Goal: Navigation & Orientation: Go to known website

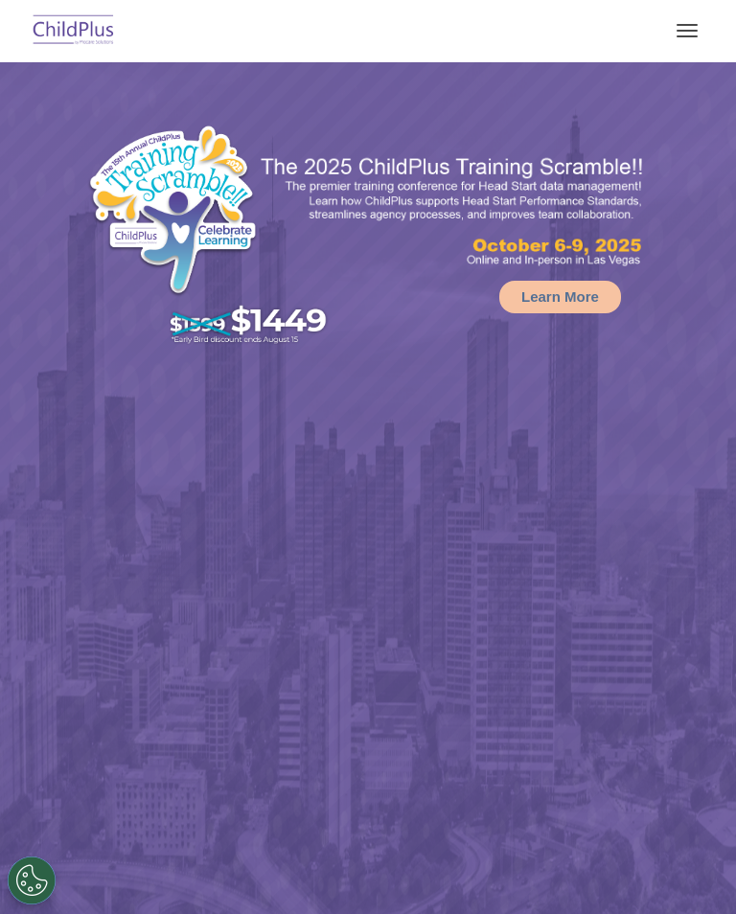
select select "MEDIUM"
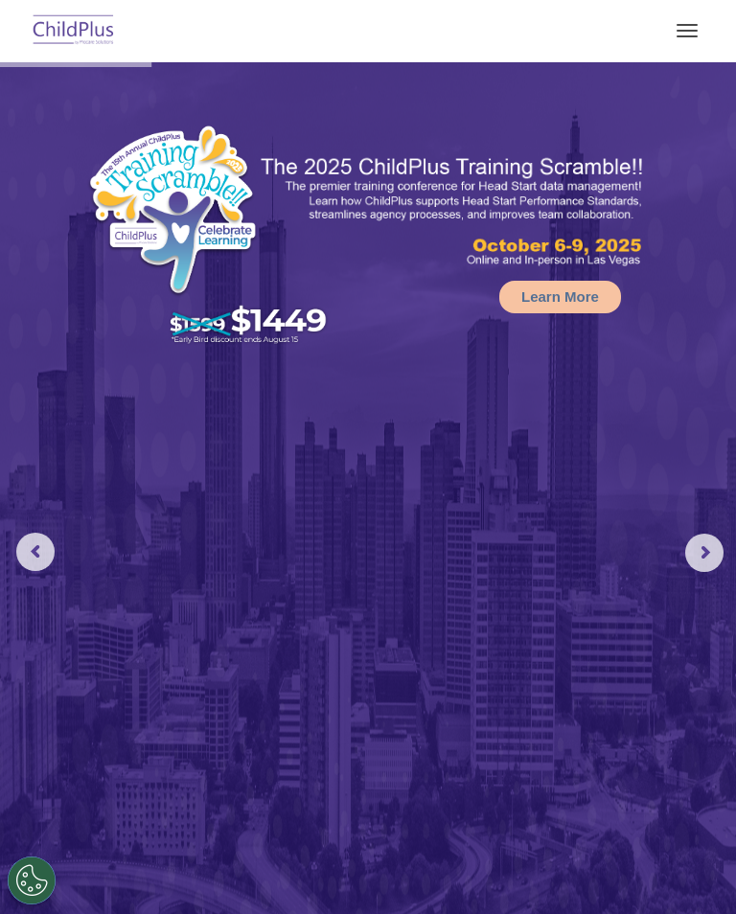
click at [92, 38] on img at bounding box center [74, 31] width 90 height 45
click at [686, 31] on span "button" at bounding box center [686, 31] width 21 height 2
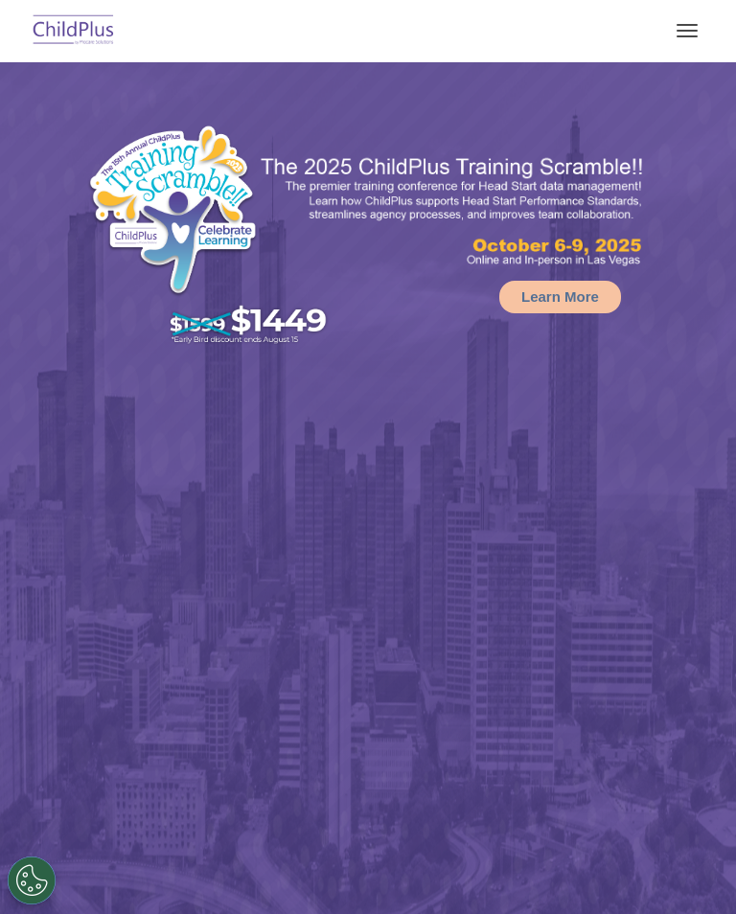
select select "MEDIUM"
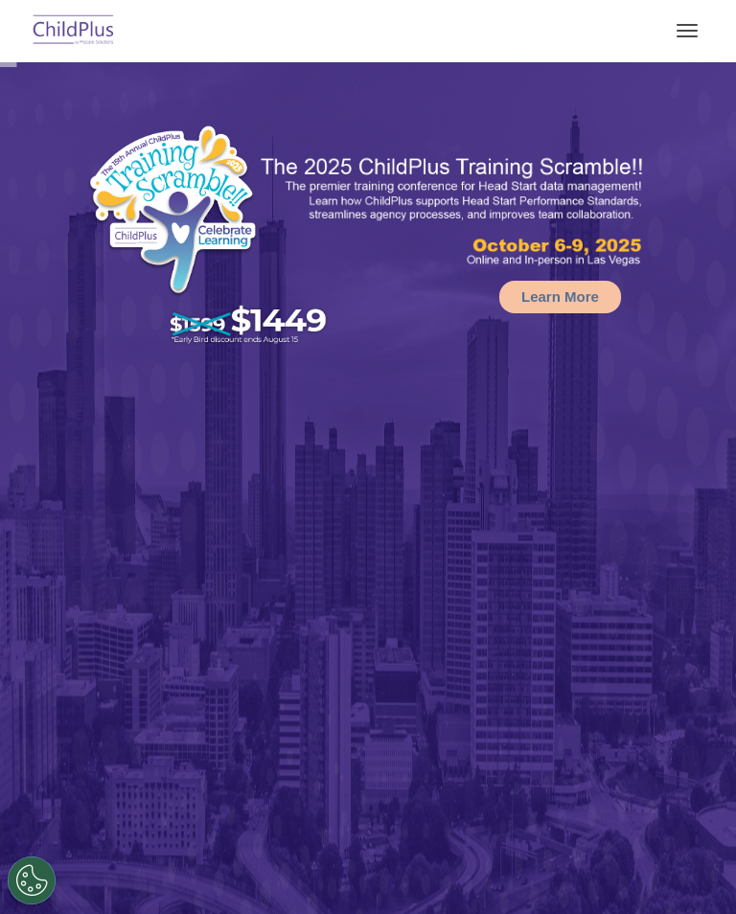
click at [698, 20] on button "button" at bounding box center [687, 30] width 40 height 31
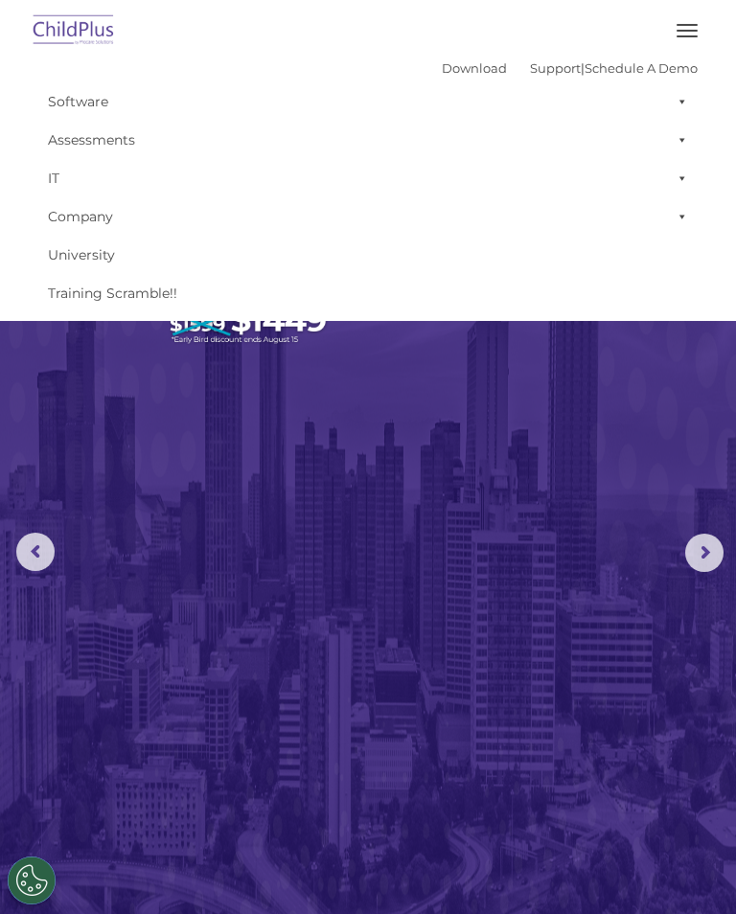
click at [101, 38] on img at bounding box center [74, 31] width 90 height 45
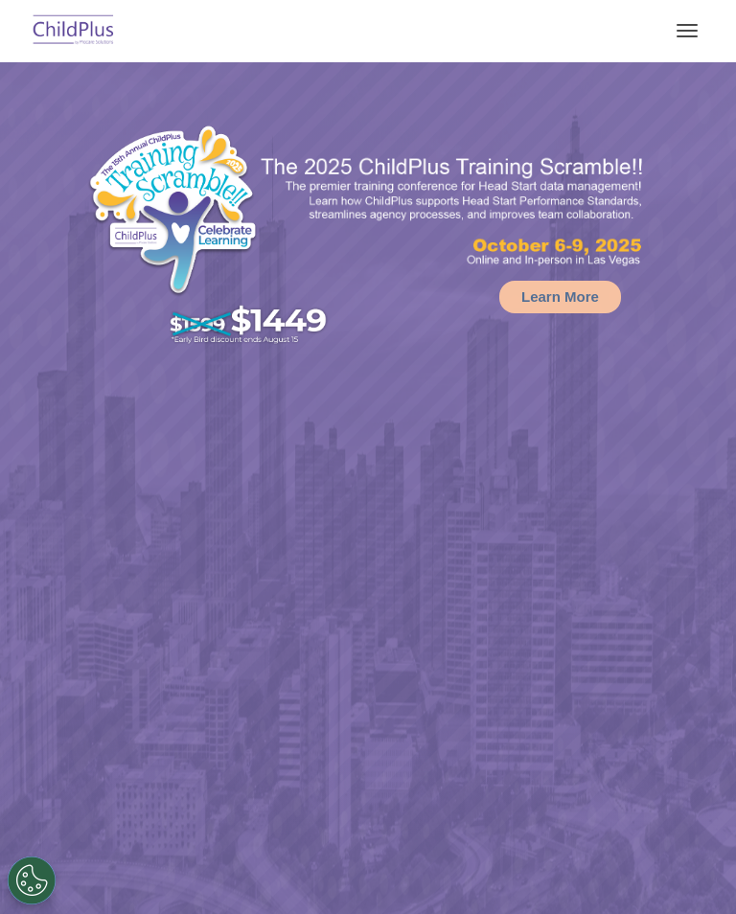
select select "MEDIUM"
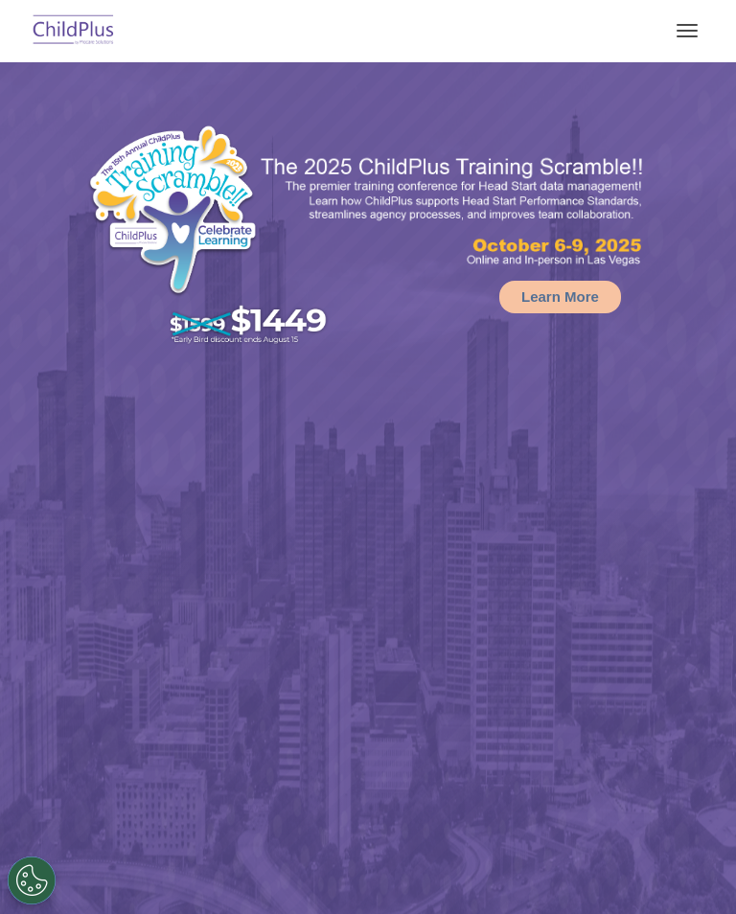
select select "MEDIUM"
